Goal: Navigation & Orientation: Find specific page/section

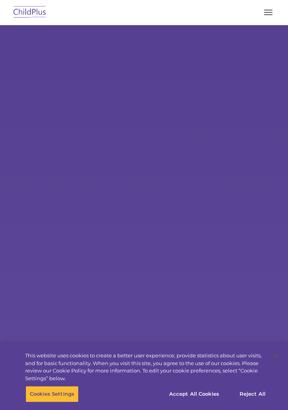
select select "MEDIUM"
click at [263, 14] on button "button" at bounding box center [268, 12] width 16 height 12
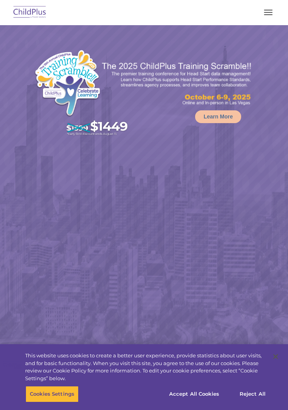
select select "MEDIUM"
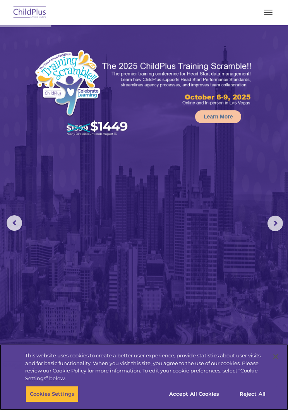
click at [194, 400] on button "Accept All Cookies" at bounding box center [194, 394] width 59 height 16
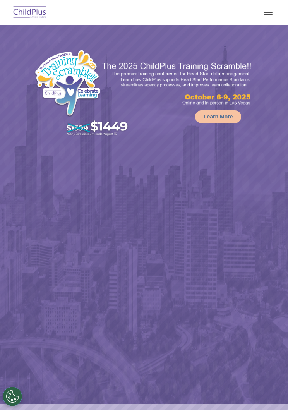
select select "MEDIUM"
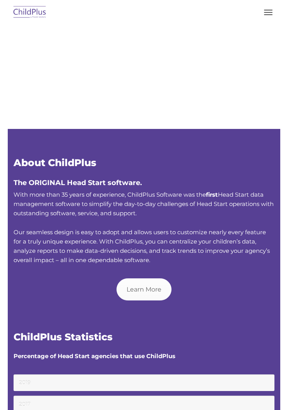
type input ""
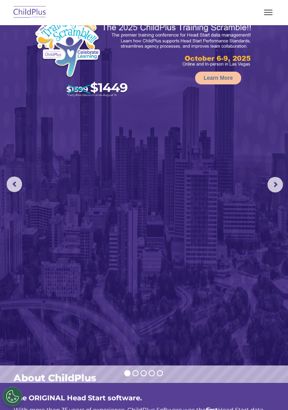
click at [268, 11] on button "button" at bounding box center [268, 12] width 16 height 12
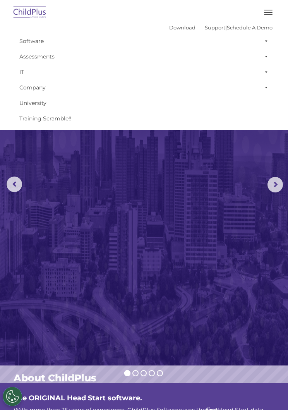
click at [274, 14] on button "button" at bounding box center [268, 12] width 16 height 12
